Goal: Information Seeking & Learning: Check status

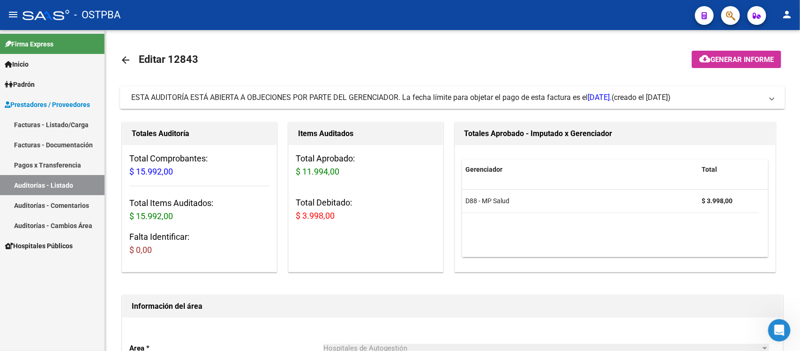
scroll to position [0, 108]
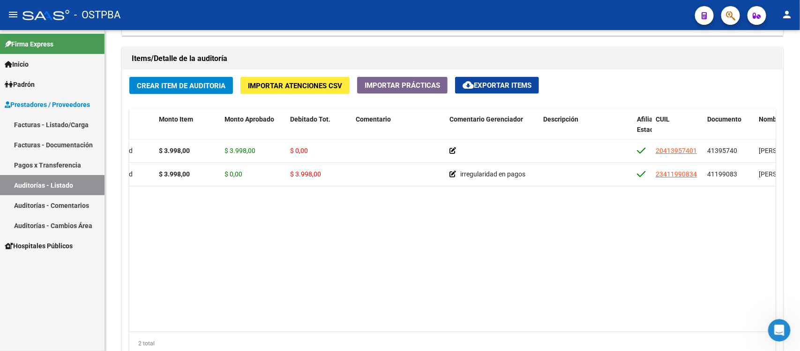
click at [38, 181] on link "Auditorías - Listado" at bounding box center [52, 185] width 105 height 20
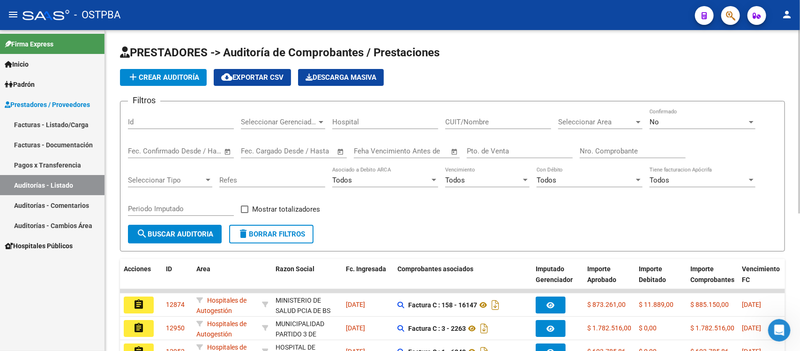
click at [586, 148] on input "Nro. Comprobante" at bounding box center [633, 151] width 106 height 8
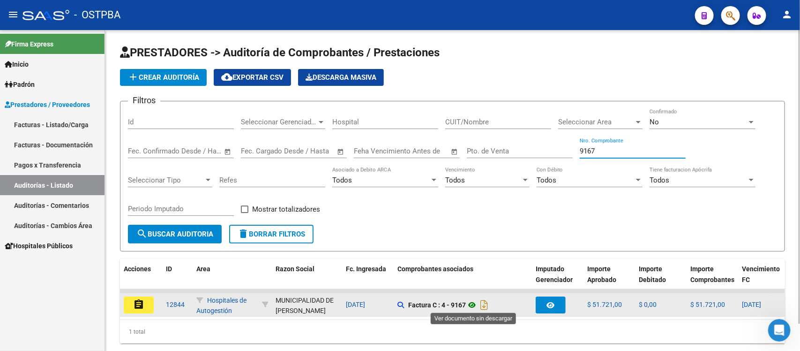
type input "9167"
click at [476, 302] on icon at bounding box center [472, 304] width 12 height 11
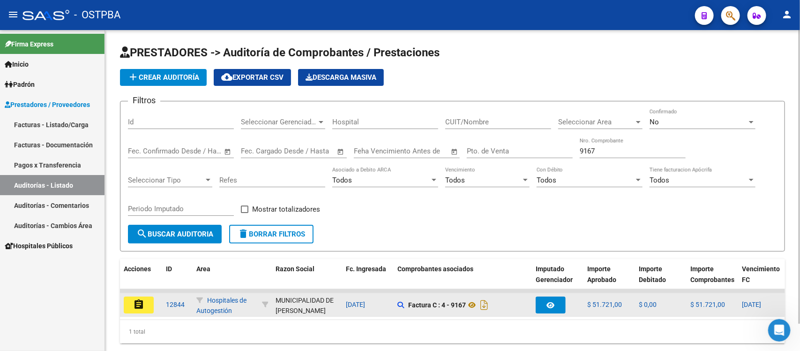
click at [137, 305] on mat-icon "assignment" at bounding box center [138, 304] width 11 height 11
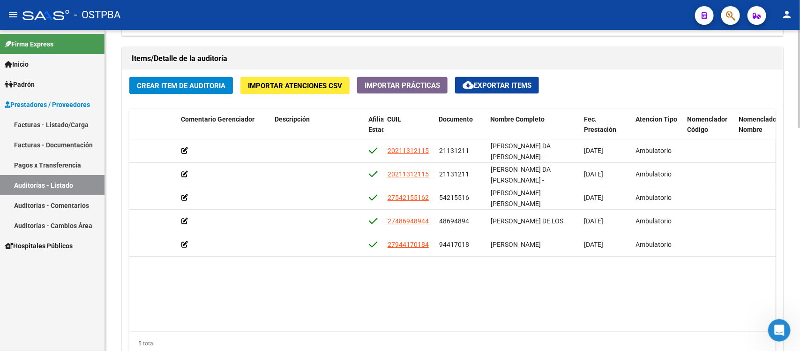
scroll to position [0, 376]
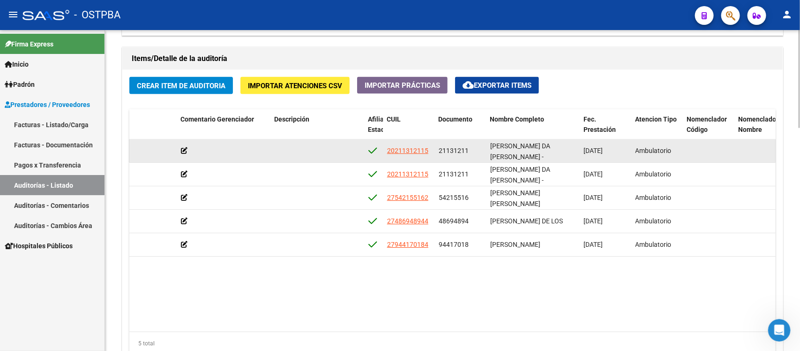
drag, startPoint x: 439, startPoint y: 150, endPoint x: 468, endPoint y: 148, distance: 28.7
click at [468, 148] on div "21131211" at bounding box center [461, 150] width 44 height 11
copy span "21131211"
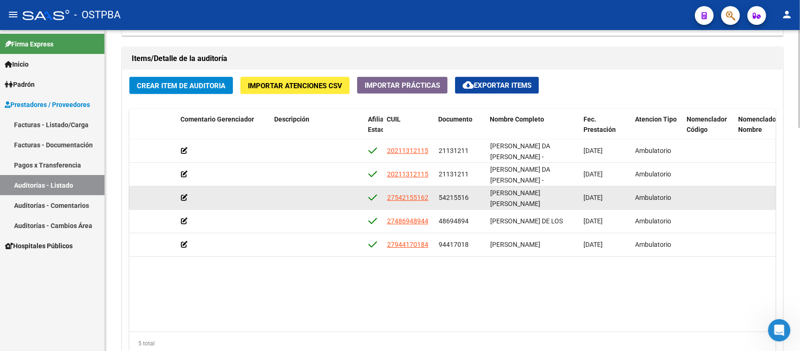
drag, startPoint x: 469, startPoint y: 195, endPoint x: 438, endPoint y: 202, distance: 31.3
click at [439, 202] on div "54215516" at bounding box center [461, 197] width 44 height 11
copy span "54215516"
drag, startPoint x: 487, startPoint y: 197, endPoint x: 554, endPoint y: 198, distance: 66.1
click at [554, 198] on datatable-body-cell "VARGAS MARIA NOEMI" at bounding box center [534, 197] width 94 height 23
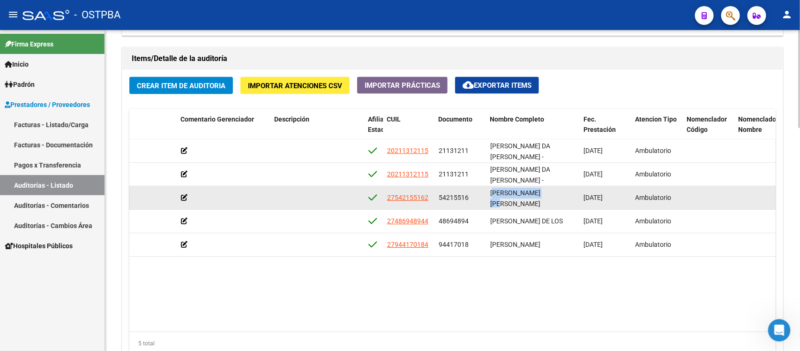
copy span "VARGAS MARIA NOE"
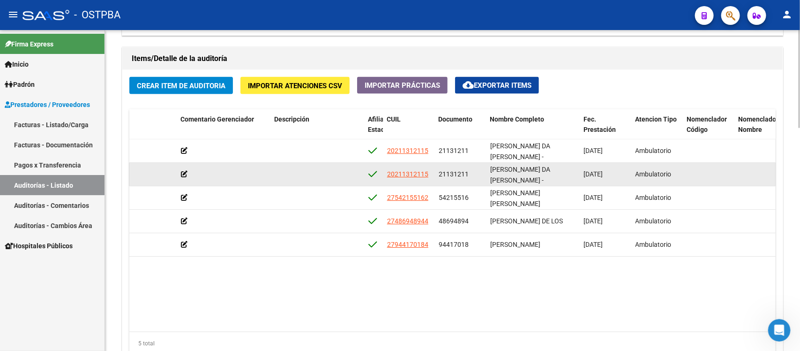
click at [750, 163] on datatable-body-cell at bounding box center [761, 174] width 52 height 23
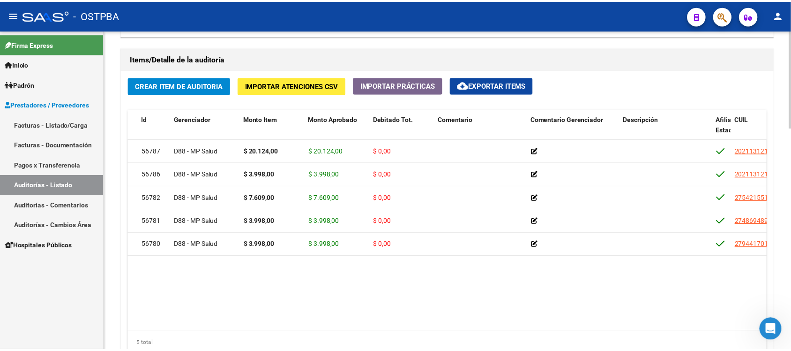
scroll to position [0, 0]
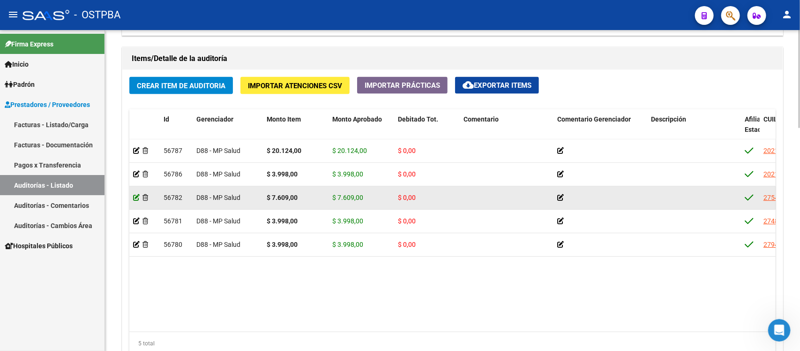
click at [135, 200] on icon at bounding box center [136, 197] width 7 height 7
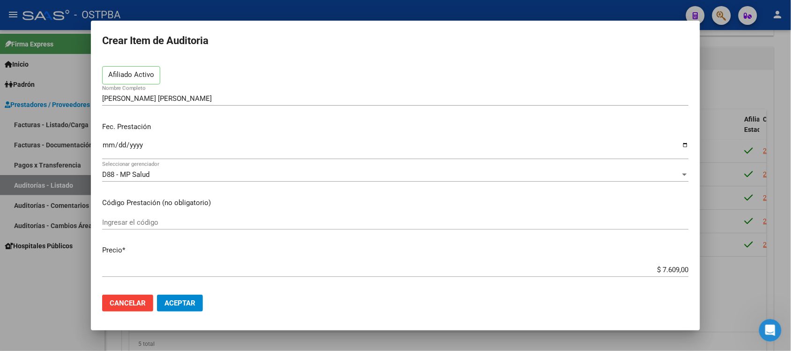
scroll to position [234, 0]
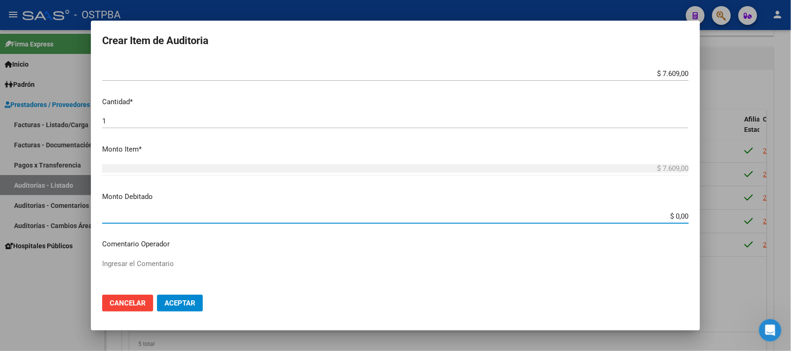
click at [673, 218] on input "$ 0,00" at bounding box center [395, 216] width 587 height 8
type input "$ 7.609,00"
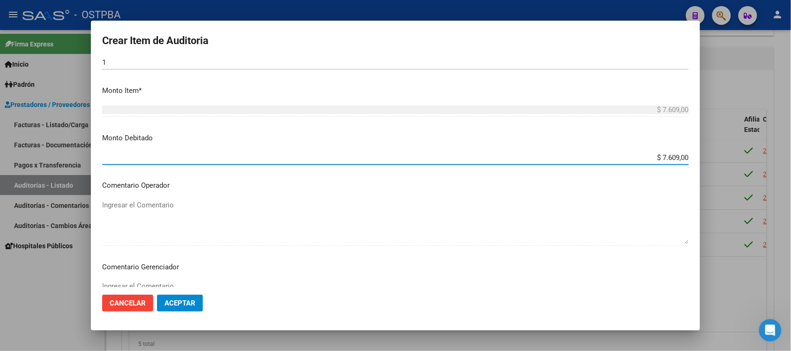
click at [163, 279] on div "Ingresar el Comentario" at bounding box center [395, 303] width 587 height 48
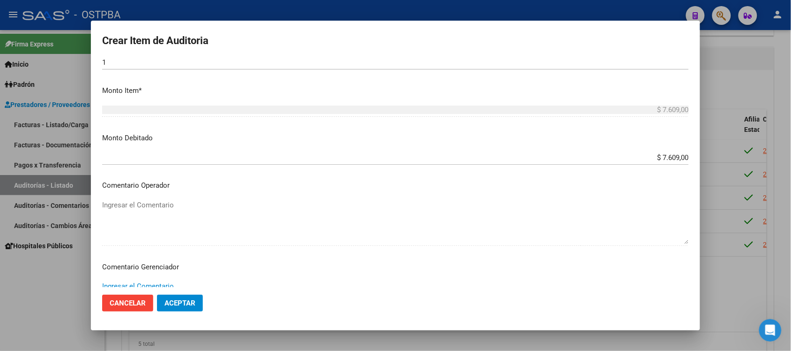
scroll to position [296, 0]
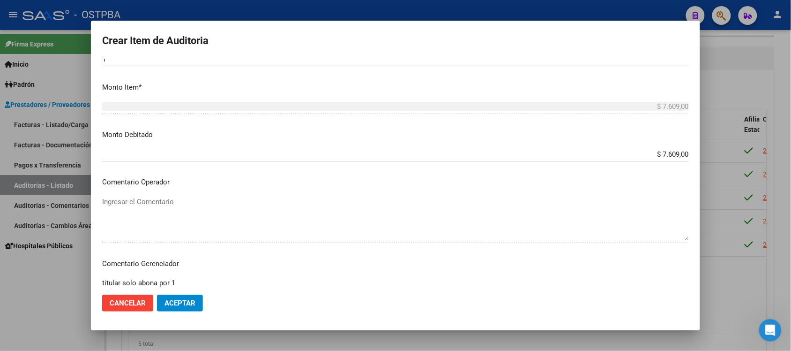
type textarea "titular solo abona por 1"
click at [170, 306] on span "Aceptar" at bounding box center [180, 303] width 31 height 8
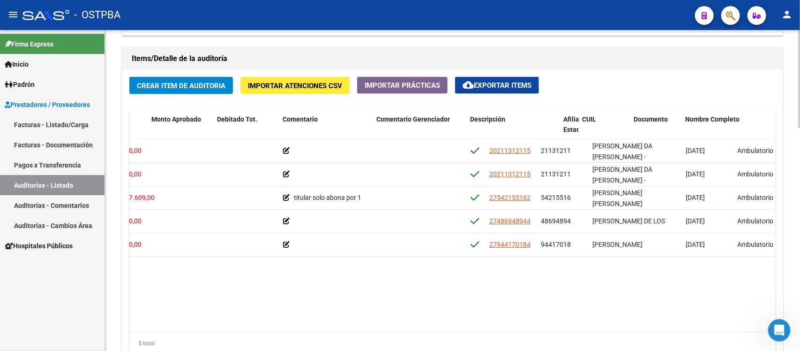
scroll to position [0, 287]
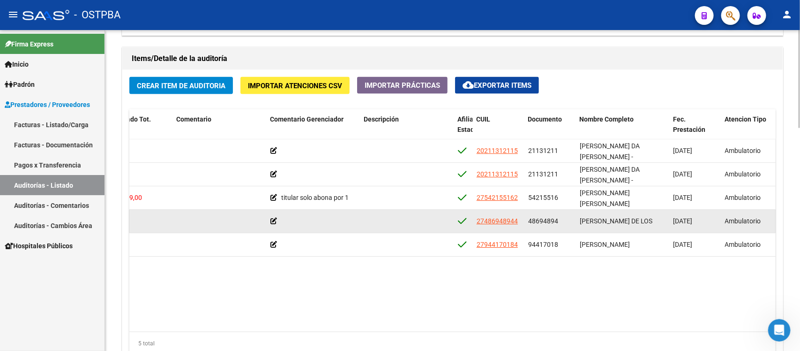
drag, startPoint x: 527, startPoint y: 218, endPoint x: 559, endPoint y: 223, distance: 31.7
click at [559, 223] on datatable-body-cell "48694894" at bounding box center [550, 221] width 52 height 23
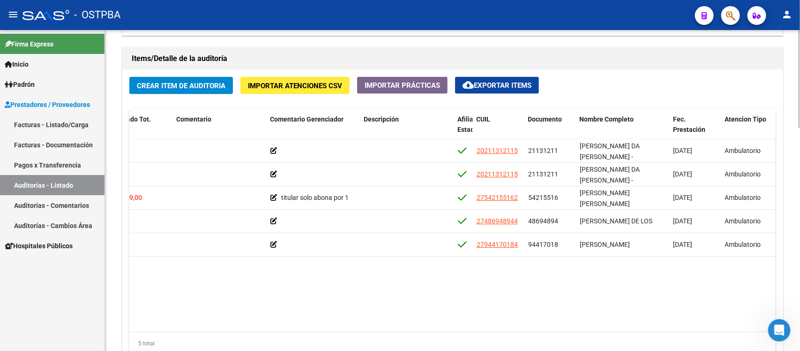
copy span "48694894"
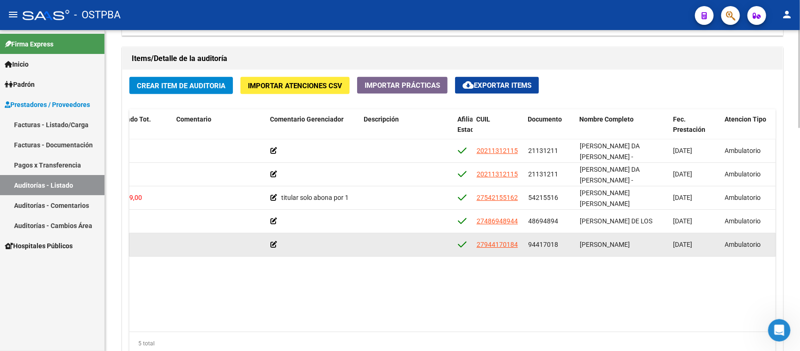
drag, startPoint x: 528, startPoint y: 245, endPoint x: 558, endPoint y: 244, distance: 30.5
click at [558, 244] on div "94417018" at bounding box center [550, 244] width 44 height 11
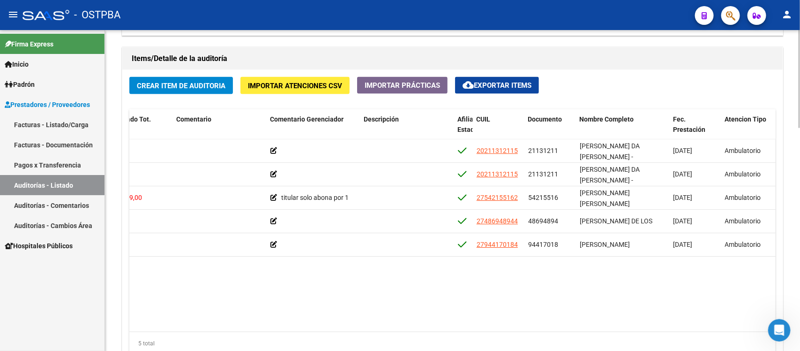
copy span "94417018"
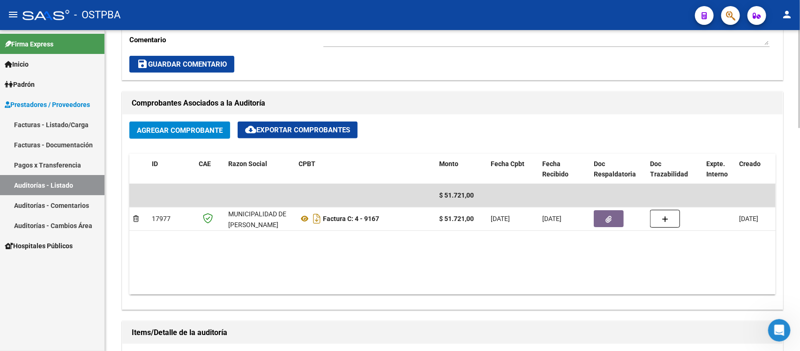
scroll to position [352, 0]
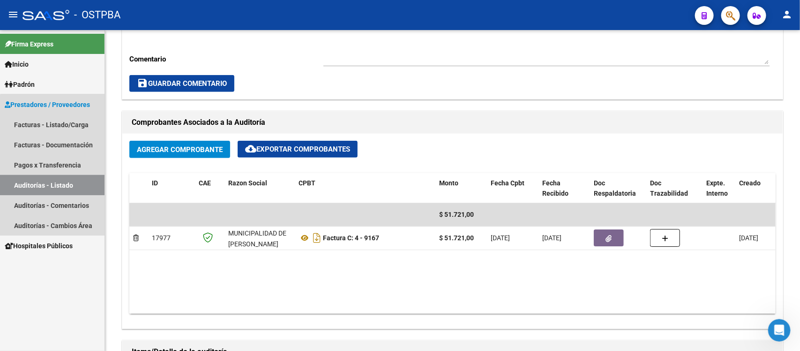
click at [88, 182] on link "Auditorías - Listado" at bounding box center [52, 185] width 105 height 20
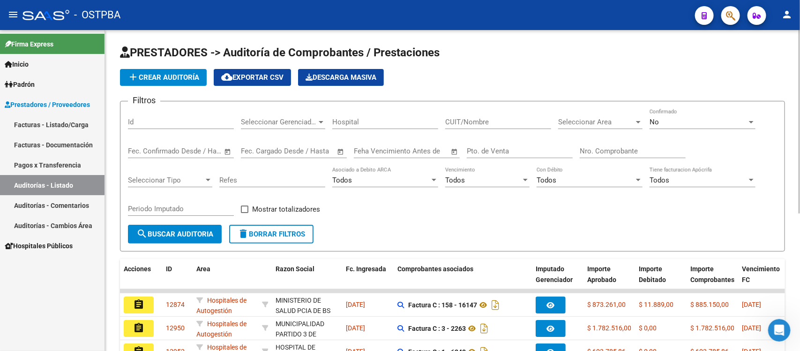
click at [604, 151] on input "Nro. Comprobante" at bounding box center [633, 151] width 106 height 8
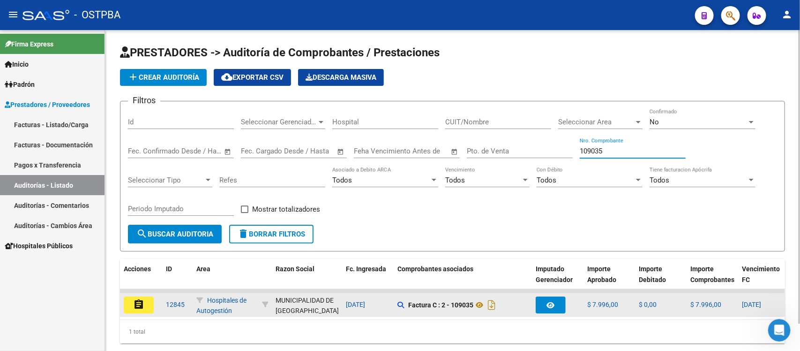
type input "109035"
click at [136, 305] on mat-icon "assignment" at bounding box center [138, 304] width 11 height 11
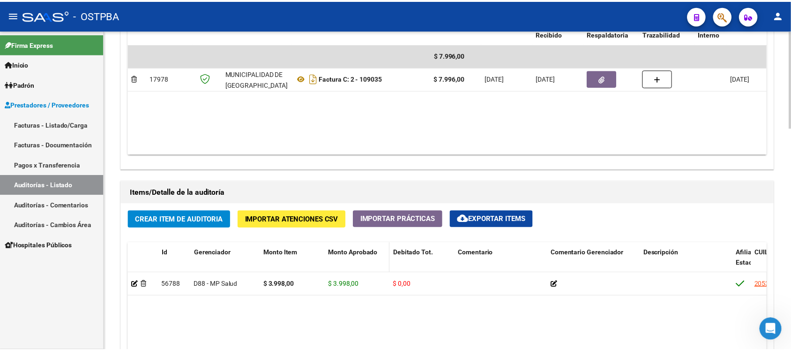
scroll to position [527, 0]
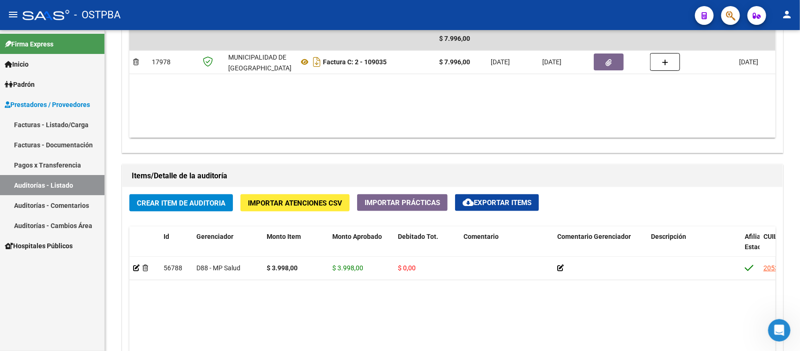
click at [738, 15] on button "button" at bounding box center [730, 15] width 19 height 19
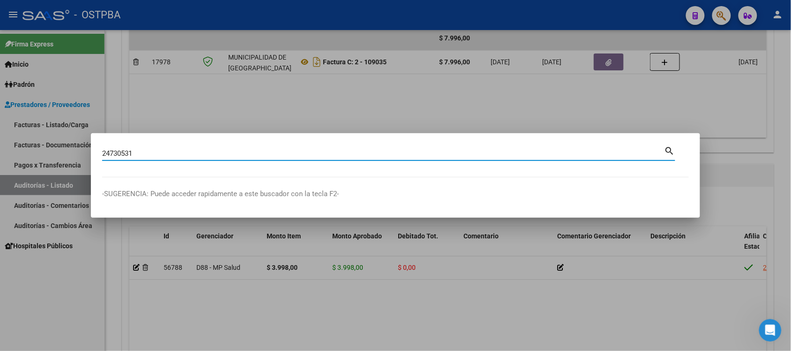
type input "24730531"
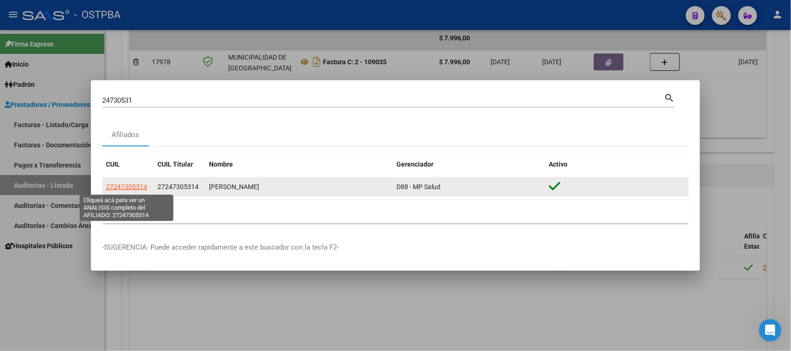
click at [123, 190] on span "27247305314" at bounding box center [126, 186] width 41 height 7
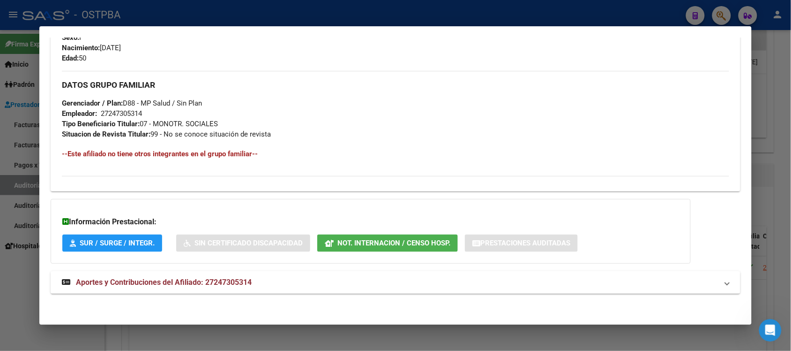
scroll to position [416, 0]
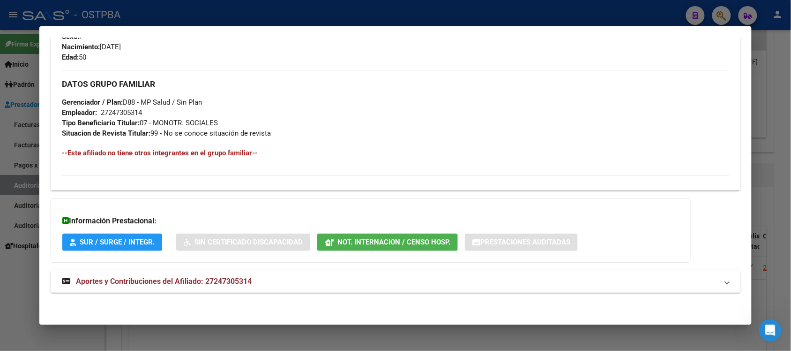
click at [389, 242] on span "Not. Internacion / Censo Hosp." at bounding box center [393, 242] width 113 height 8
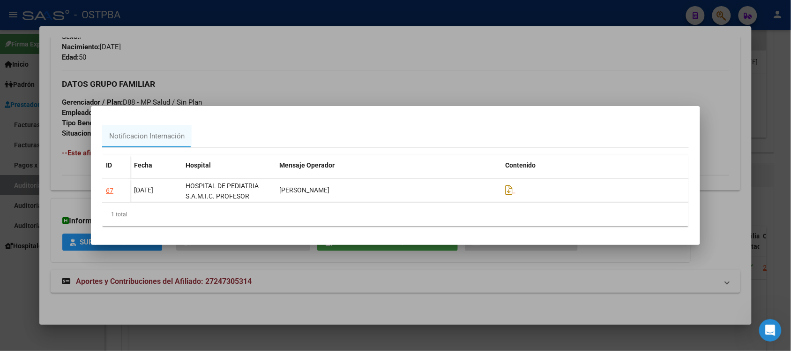
click at [342, 84] on div at bounding box center [395, 175] width 791 height 351
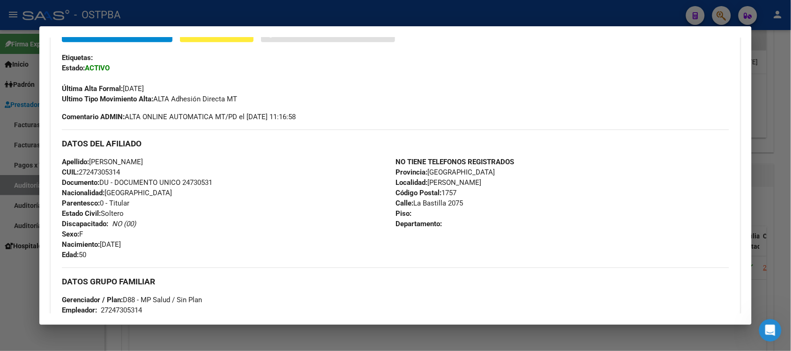
scroll to position [182, 0]
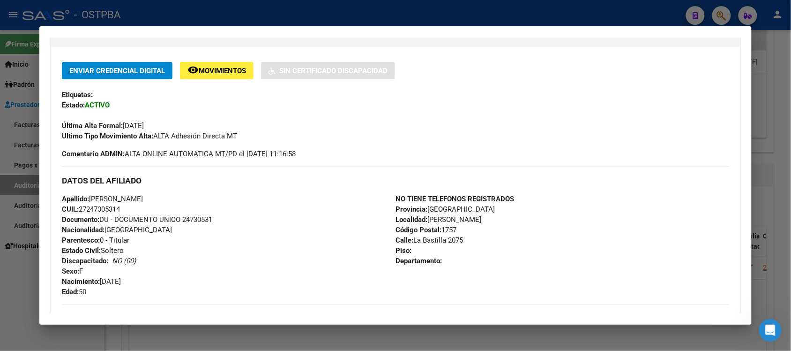
drag, startPoint x: 180, startPoint y: 217, endPoint x: 211, endPoint y: 219, distance: 31.5
click at [211, 219] on span "Documento: DU - DOCUMENTO UNICO 24730531" at bounding box center [137, 219] width 150 height 8
copy span "24730531"
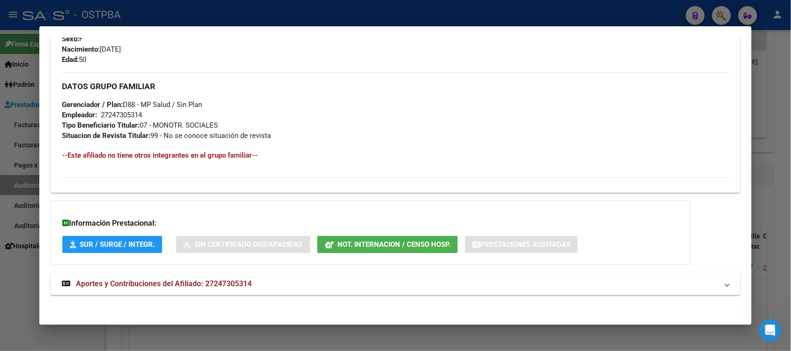
scroll to position [416, 0]
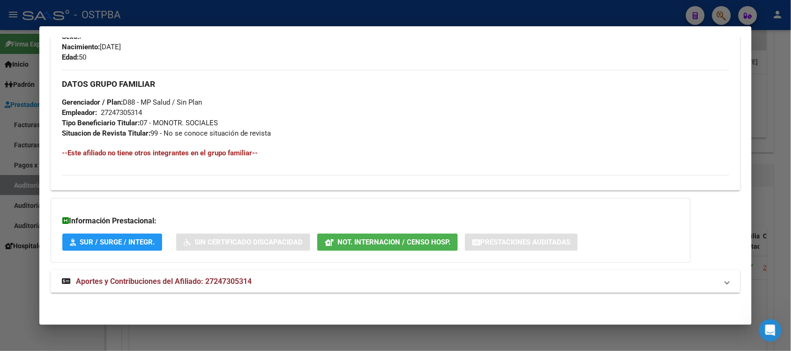
click at [426, 238] on span "Not. Internacion / Censo Hosp." at bounding box center [393, 242] width 113 height 8
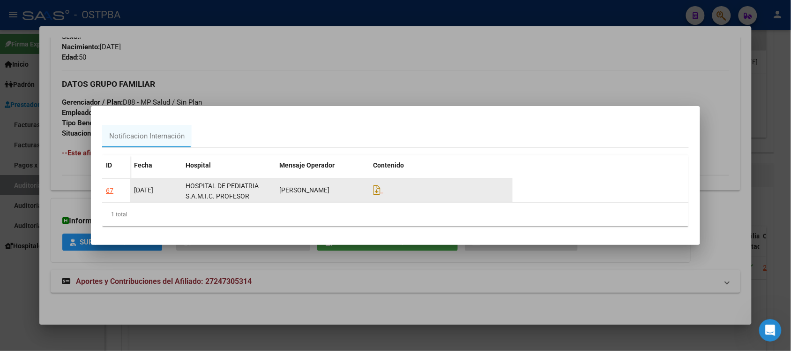
click at [111, 185] on div "67" at bounding box center [109, 190] width 7 height 11
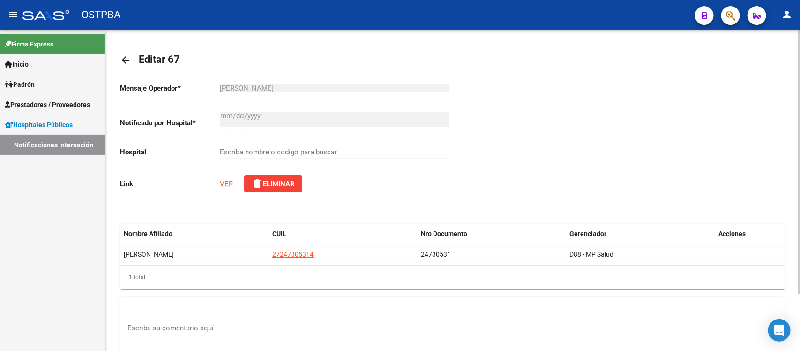
type input "HOSPITAL DE PEDIATRIA S.A.M.I.C. PROFESOR [PERSON_NAME][GEOGRAPHIC_DATA]"
click at [230, 183] on link "VER" at bounding box center [226, 184] width 13 height 8
click at [223, 182] on link "VER" at bounding box center [226, 184] width 13 height 8
click at [225, 183] on link "VER" at bounding box center [226, 184] width 13 height 8
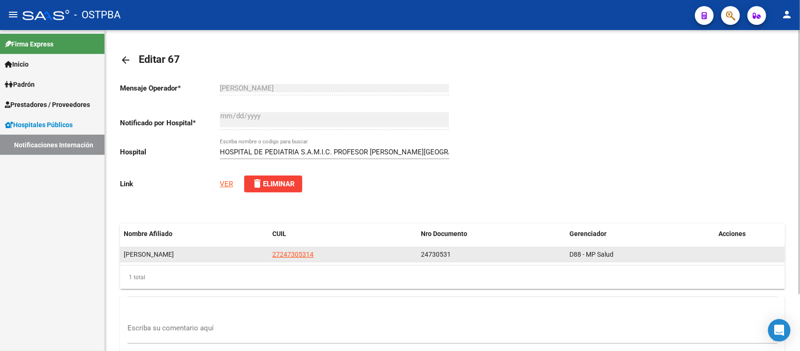
click at [284, 255] on span "27247305314" at bounding box center [292, 253] width 41 height 7
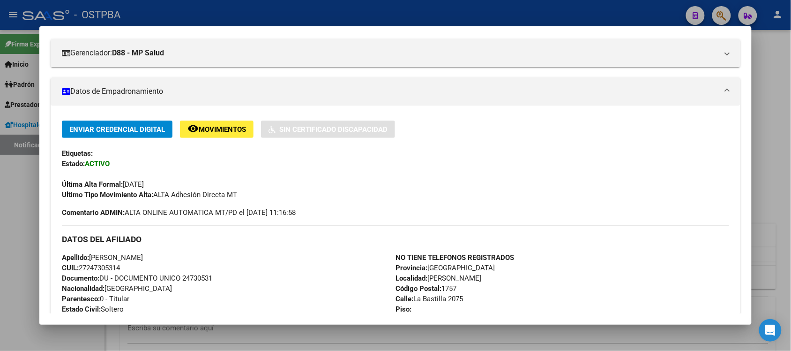
scroll to position [65, 0]
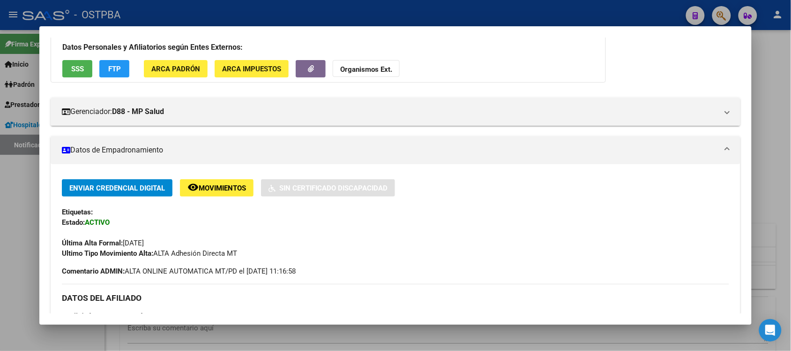
click at [208, 186] on span "Movimientos" at bounding box center [222, 188] width 47 height 8
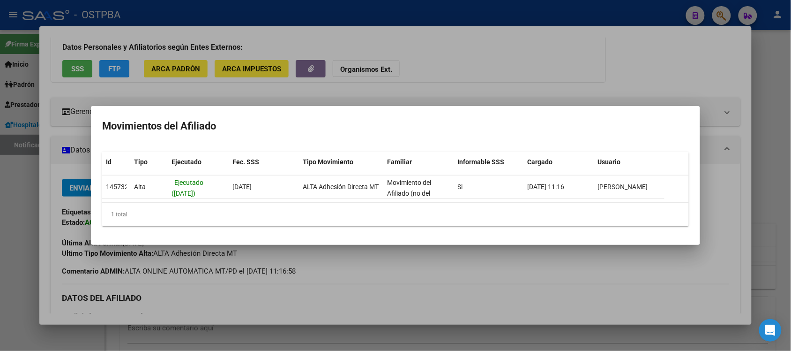
click at [635, 80] on div at bounding box center [395, 175] width 791 height 351
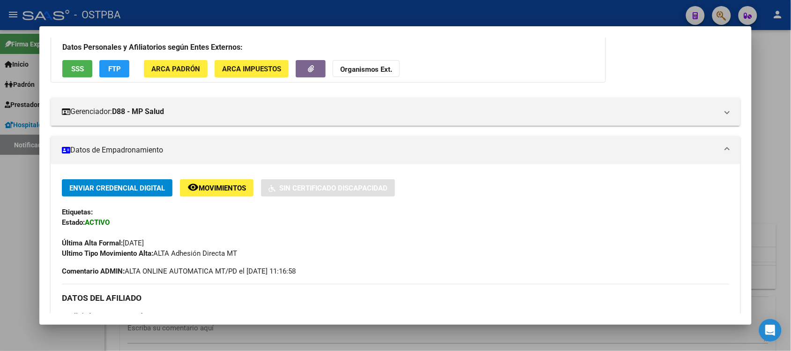
click at [75, 66] on span "SSS" at bounding box center [77, 69] width 13 height 8
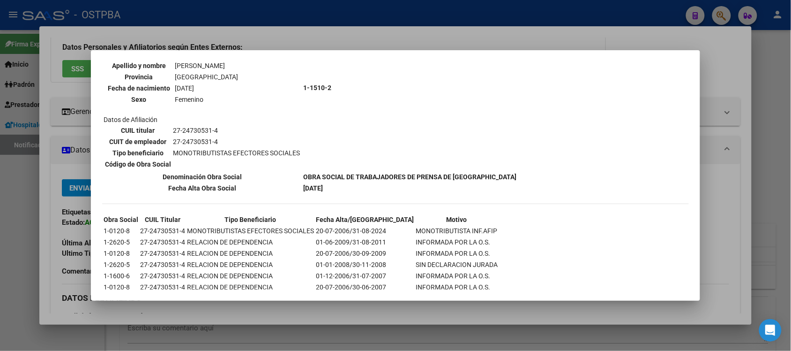
scroll to position [150, 0]
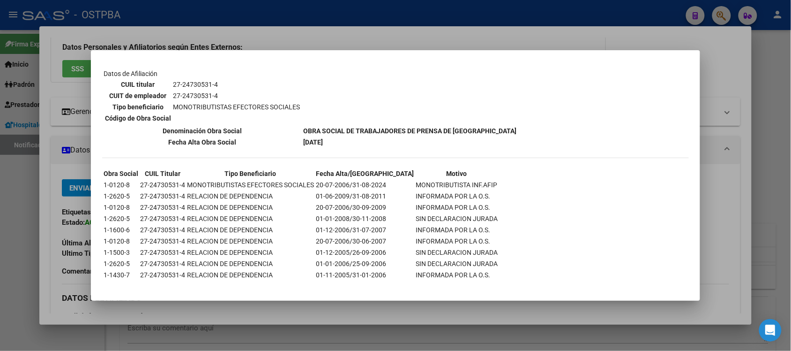
click at [732, 112] on div at bounding box center [395, 175] width 791 height 351
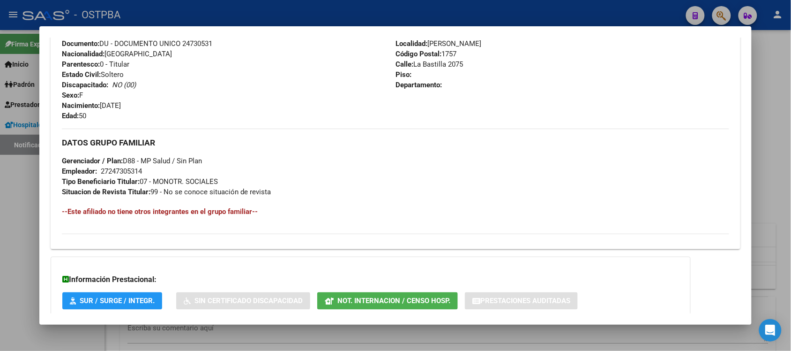
scroll to position [416, 0]
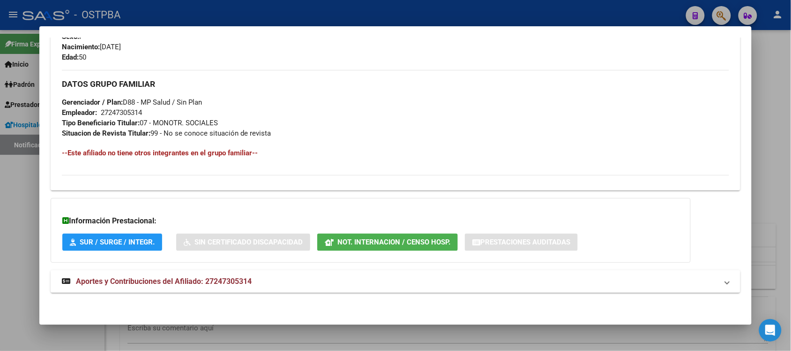
click at [122, 240] on span "SUR / SURGE / INTEGR." at bounding box center [117, 242] width 75 height 8
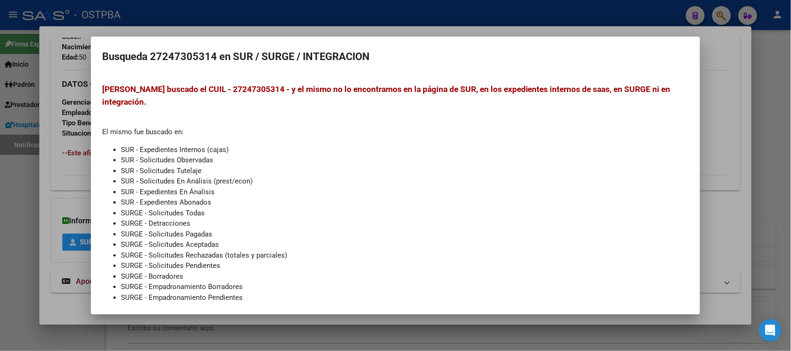
click at [736, 137] on div at bounding box center [395, 175] width 791 height 351
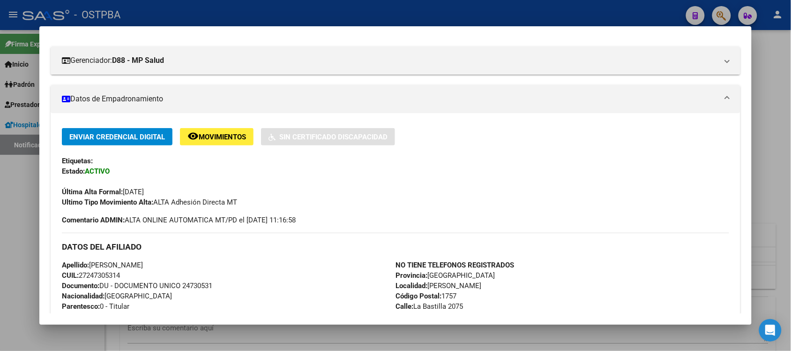
scroll to position [65, 0]
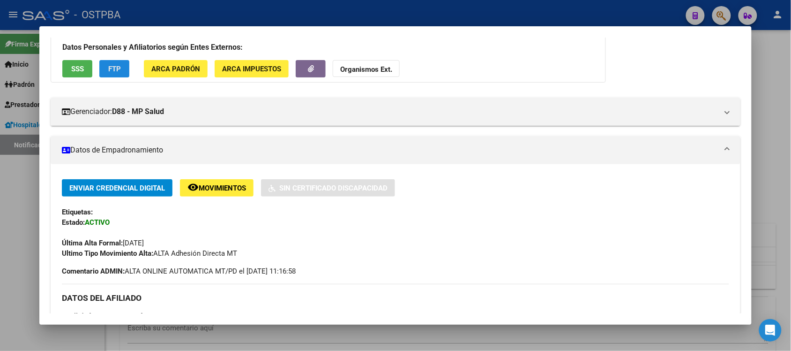
click at [108, 66] on span "FTP" at bounding box center [114, 69] width 13 height 8
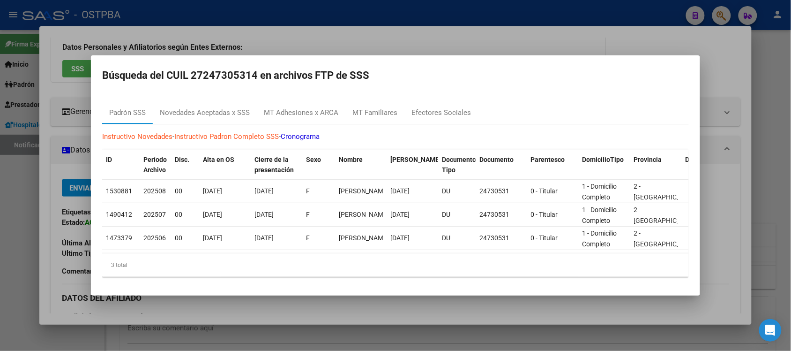
click at [717, 75] on div at bounding box center [395, 175] width 791 height 351
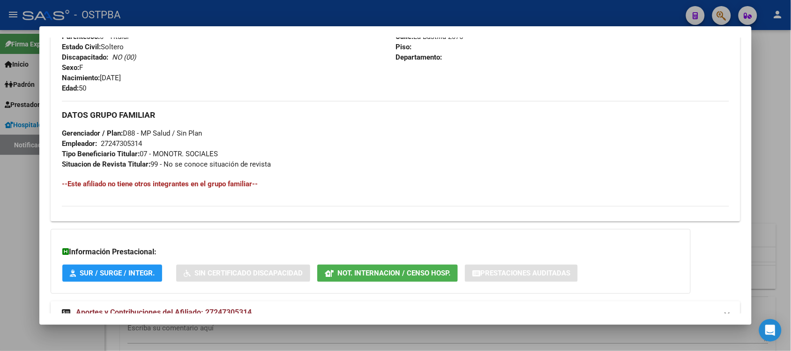
scroll to position [416, 0]
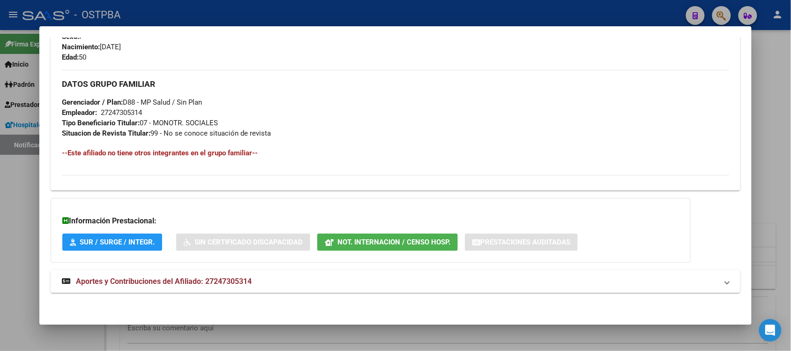
click at [163, 280] on span "Aportes y Contribuciones del Afiliado: 27247305314" at bounding box center [164, 281] width 176 height 9
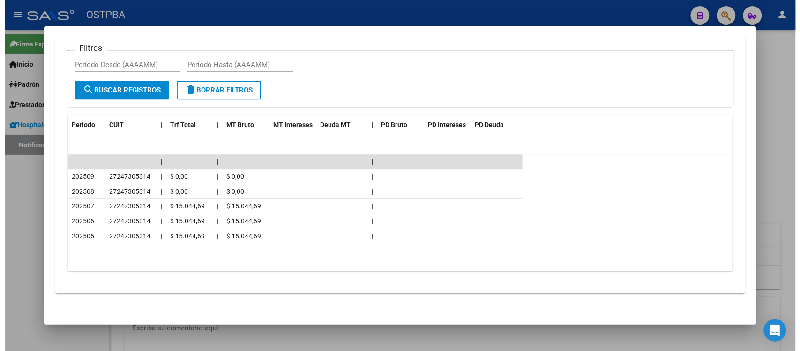
scroll to position [763, 0]
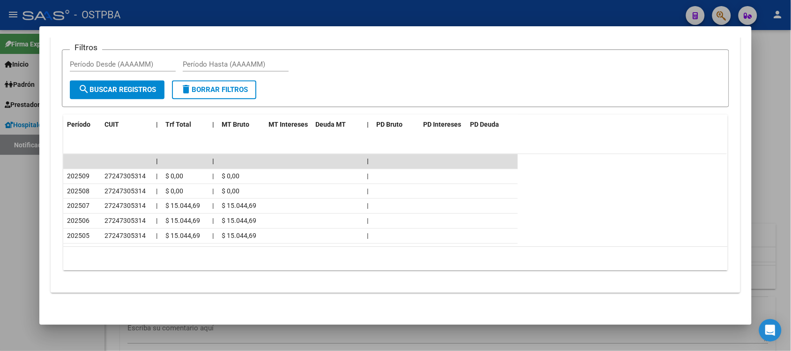
click at [771, 59] on div at bounding box center [395, 175] width 791 height 351
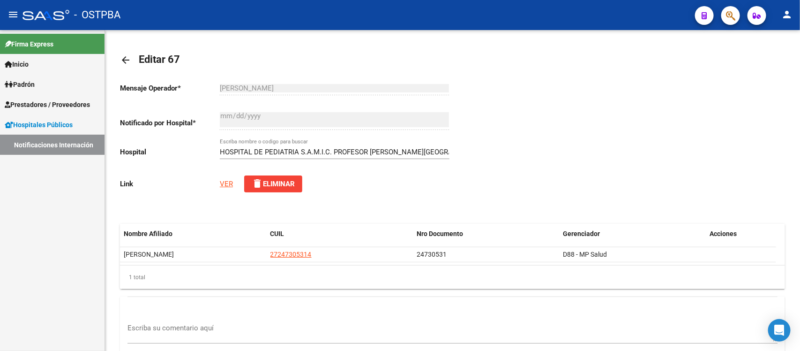
click at [36, 123] on span "Hospitales Públicos" at bounding box center [39, 125] width 68 height 10
click at [37, 104] on span "Prestadores / Proveedores" at bounding box center [47, 104] width 85 height 10
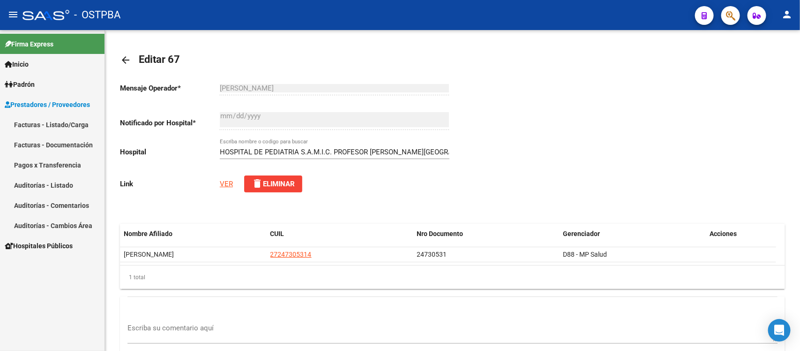
click at [41, 183] on link "Auditorías - Listado" at bounding box center [52, 185] width 105 height 20
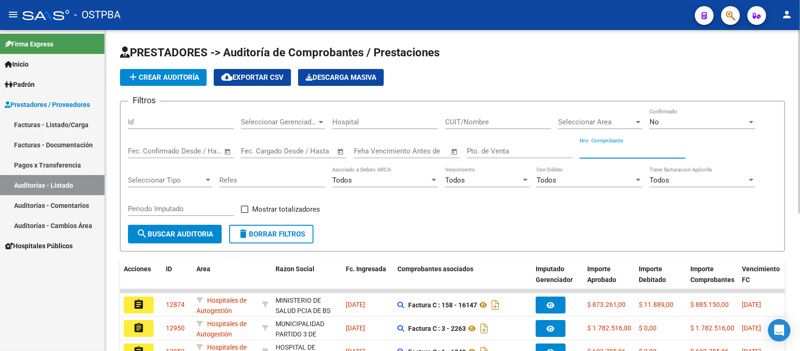
click at [606, 149] on input "Nro. Comprobante" at bounding box center [633, 151] width 106 height 8
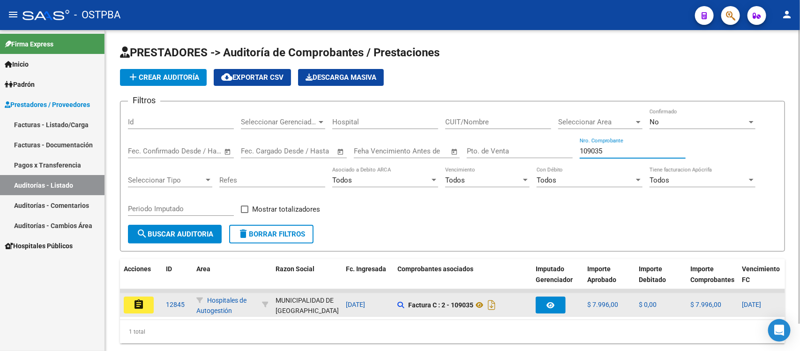
type input "109035"
click at [142, 303] on mat-icon "assignment" at bounding box center [138, 304] width 11 height 11
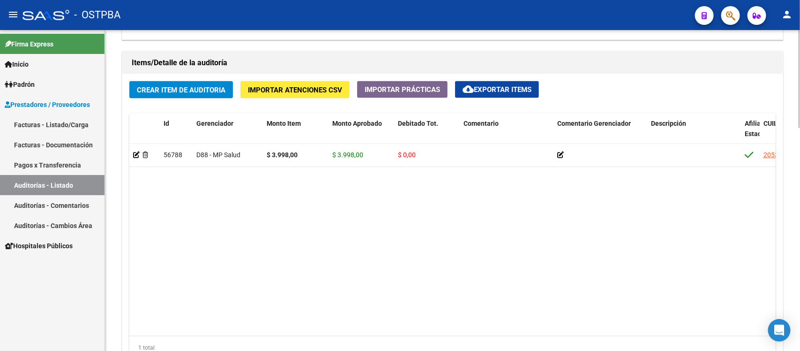
scroll to position [644, 0]
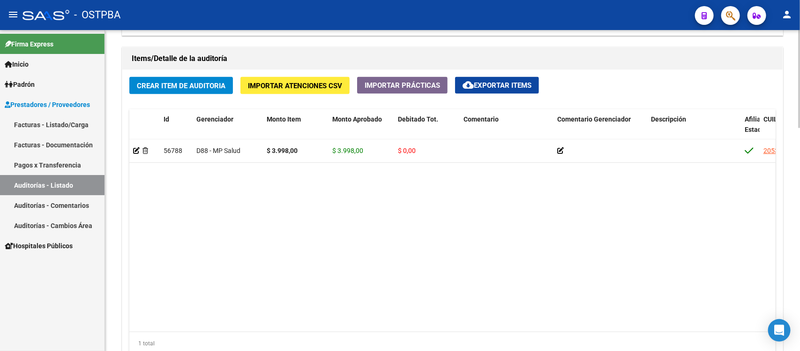
click at [378, 321] on datatable-body "56788 D88 - MP Salud $ 3.998,00 $ 3.998,00 $ 0,00 20535200433 53520043 PONCE EN…" at bounding box center [452, 235] width 646 height 192
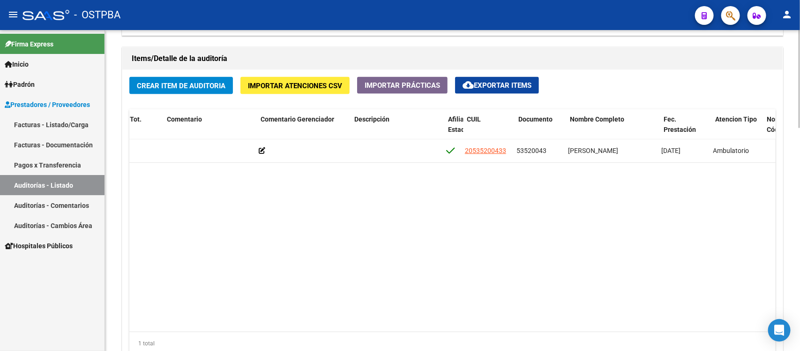
scroll to position [0, 300]
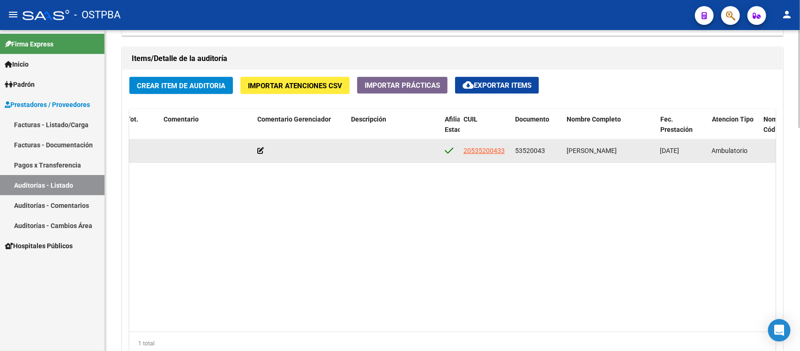
drag, startPoint x: 517, startPoint y: 149, endPoint x: 556, endPoint y: 151, distance: 39.4
click at [556, 151] on div "53520043" at bounding box center [537, 150] width 44 height 11
copy span "53520043"
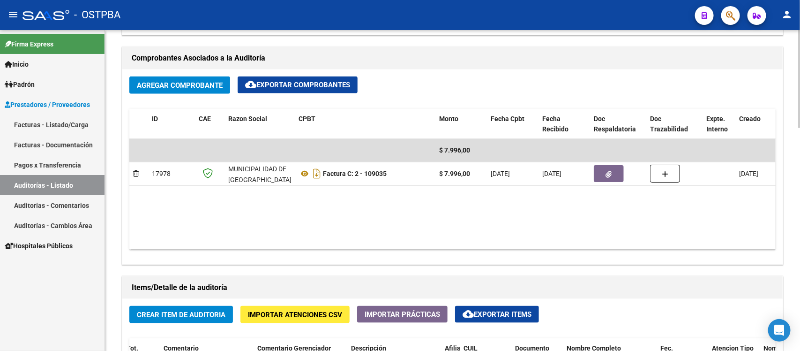
scroll to position [410, 0]
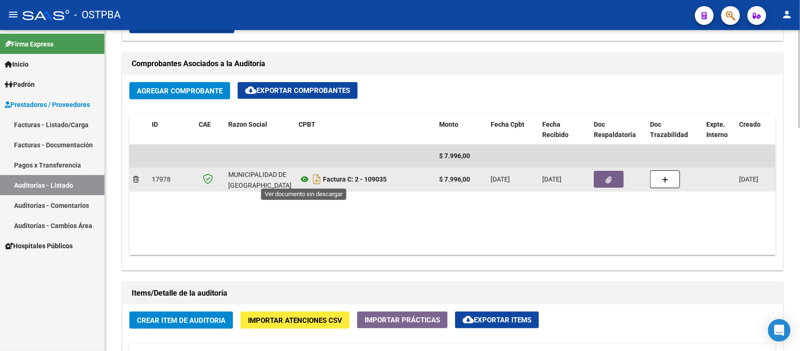
click at [305, 176] on icon at bounding box center [305, 178] width 12 height 11
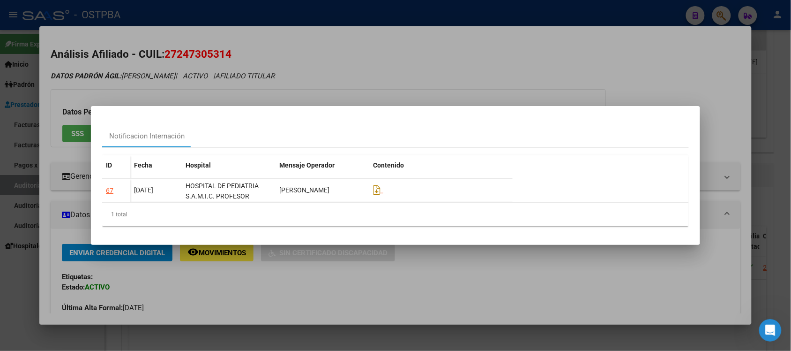
scroll to position [416, 0]
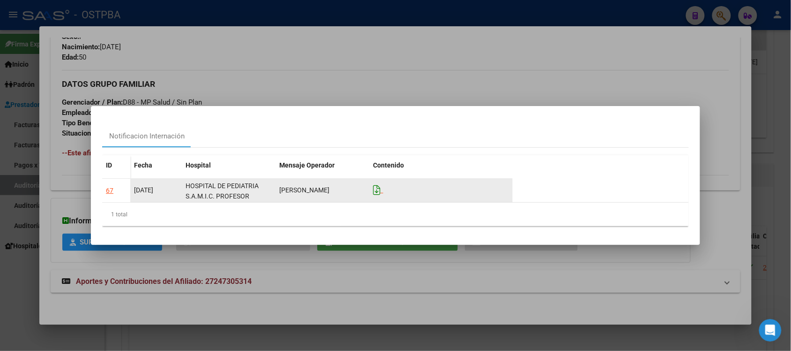
click at [379, 186] on icon at bounding box center [376, 190] width 7 height 10
